Goal: Transaction & Acquisition: Purchase product/service

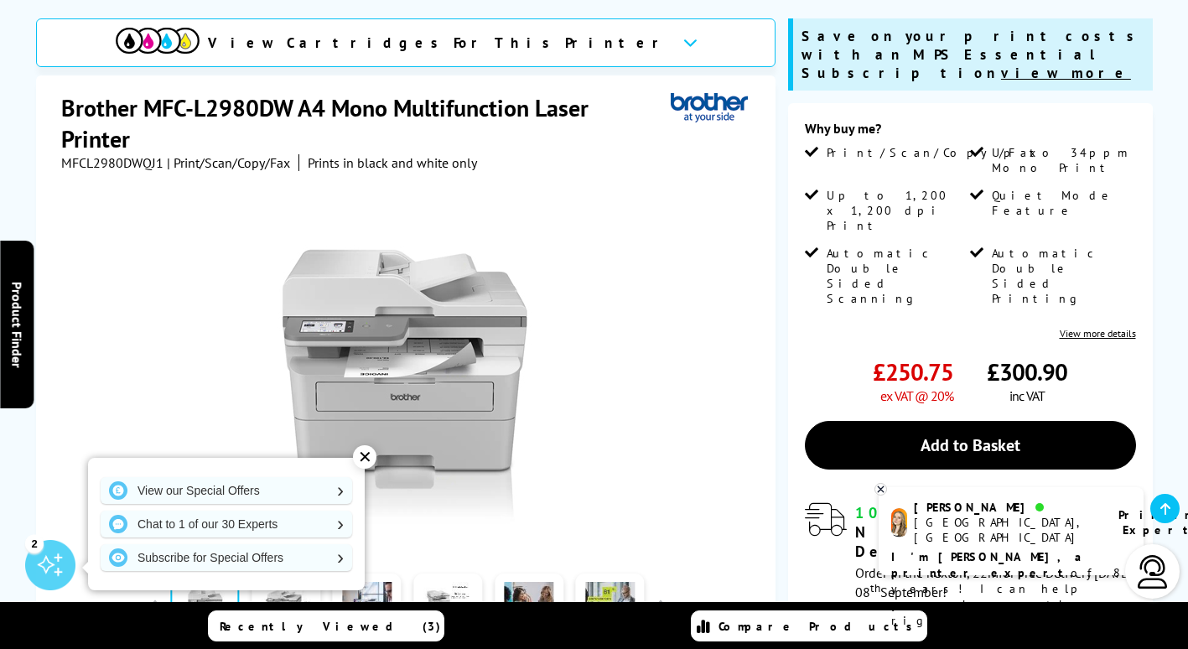
scroll to position [252, 0]
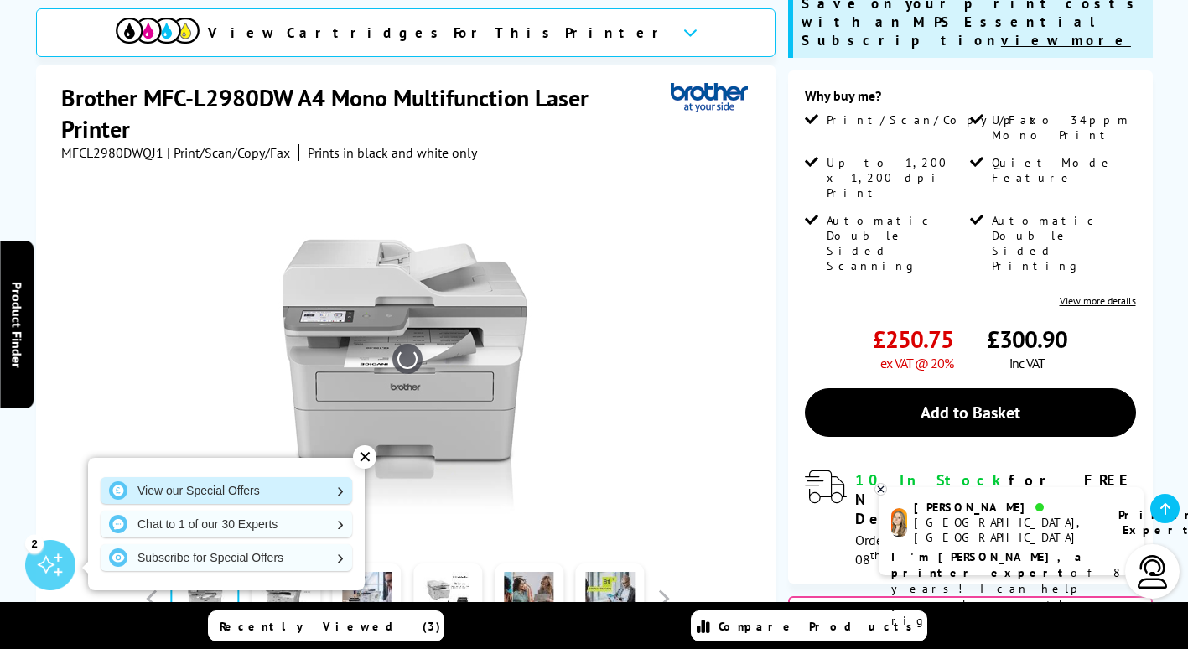
click at [273, 485] on link "View our Special Offers" at bounding box center [227, 490] width 252 height 27
